Goal: Information Seeking & Learning: Learn about a topic

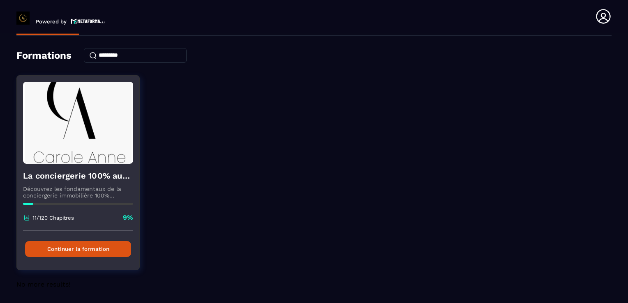
scroll to position [26, 0]
click at [78, 251] on button "Continuer la formation" at bounding box center [78, 249] width 106 height 16
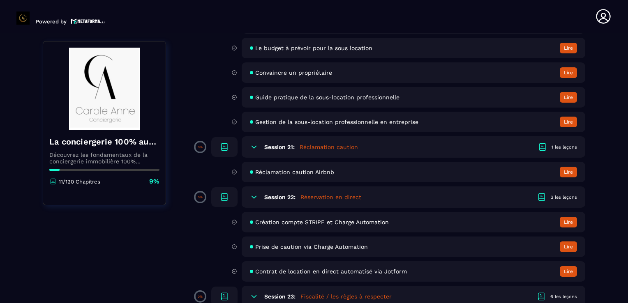
scroll to position [1972, 0]
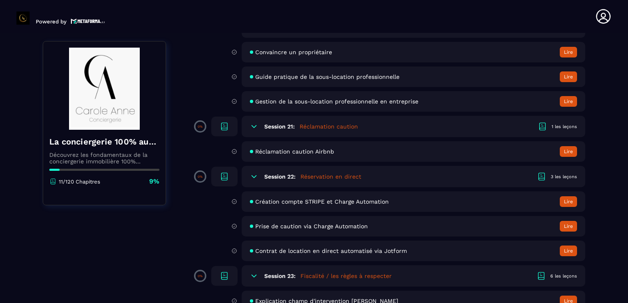
click at [569, 207] on button "Lire" at bounding box center [568, 201] width 17 height 11
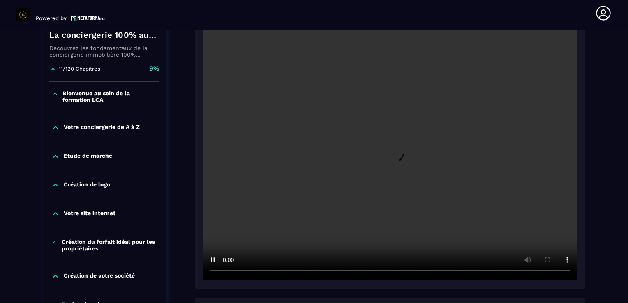
scroll to position [164, 0]
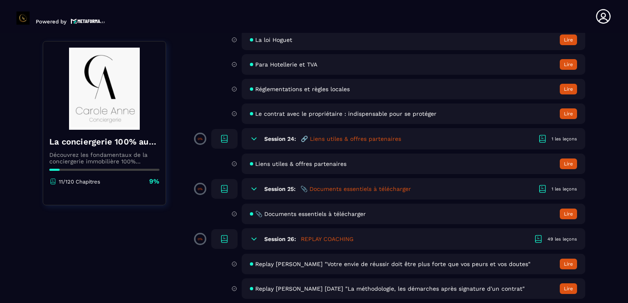
scroll to position [2301, 0]
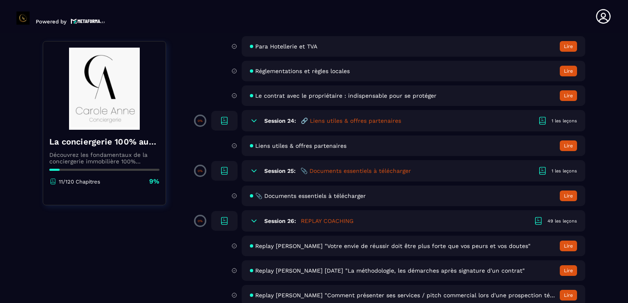
drag, startPoint x: 355, startPoint y: 181, endPoint x: 356, endPoint y: 187, distance: 5.8
click at [356, 182] on div "Session 25: 📎 Documents essentiels à télécharger 1 les leçons" at bounding box center [414, 170] width 344 height 21
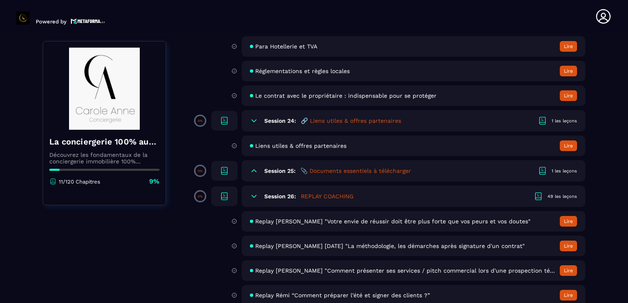
click at [358, 175] on h5 "📎 Documents essentiels à télécharger" at bounding box center [355, 171] width 111 height 8
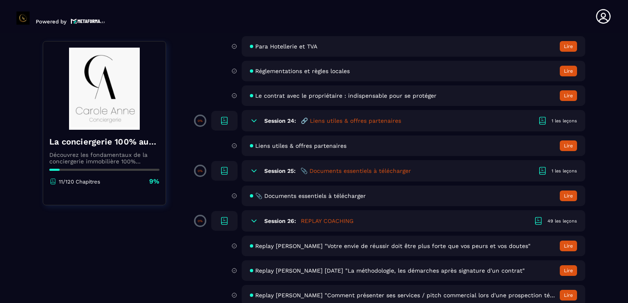
click at [329, 199] on span "📎 Documents essentiels à télécharger" at bounding box center [310, 196] width 111 height 7
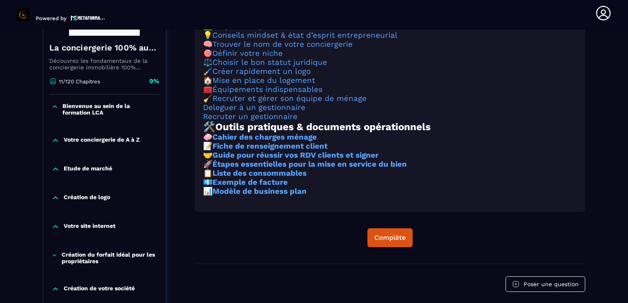
scroll to position [168, 0]
click at [283, 151] on strong "Fiche de renseignement client" at bounding box center [269, 146] width 115 height 9
click at [297, 169] on strong "Étapes essentielles pour la mise en service du bien" at bounding box center [309, 164] width 194 height 9
click at [261, 95] on link "Équipements indispensables" at bounding box center [267, 89] width 110 height 9
